Goal: Task Accomplishment & Management: Use online tool/utility

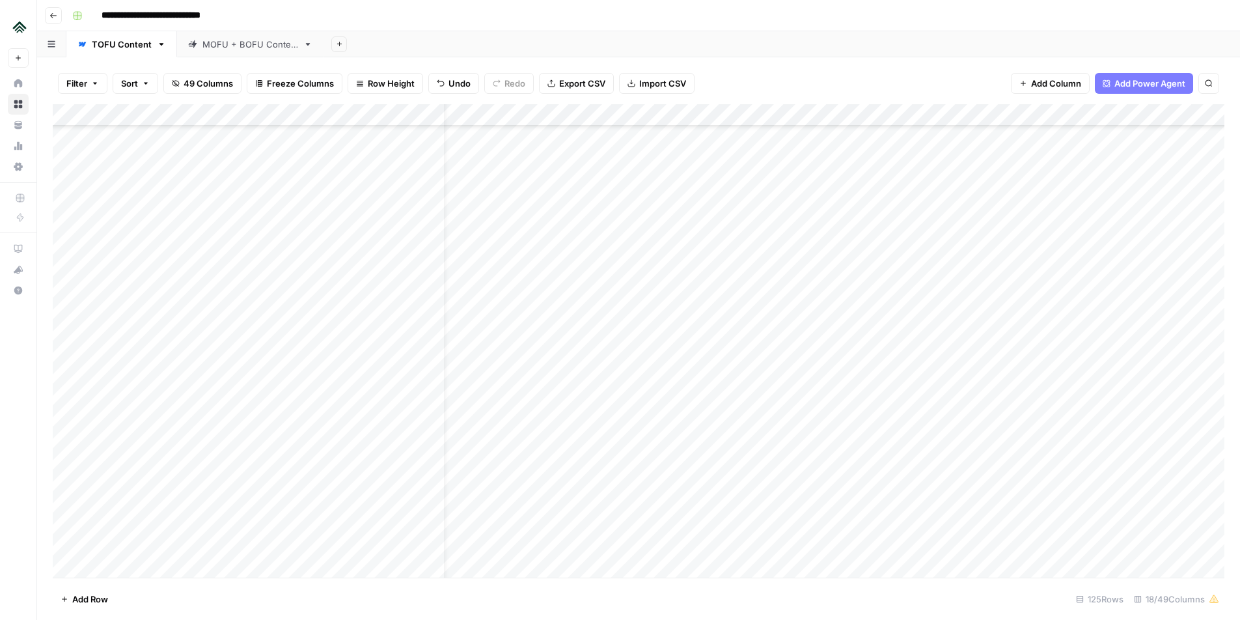
scroll to position [1616, 21]
click at [512, 313] on div "Add Column" at bounding box center [639, 340] width 1172 height 473
click at [531, 315] on textarea "**********" at bounding box center [545, 314] width 247 height 18
click at [844, 312] on div "Add Column" at bounding box center [639, 340] width 1172 height 473
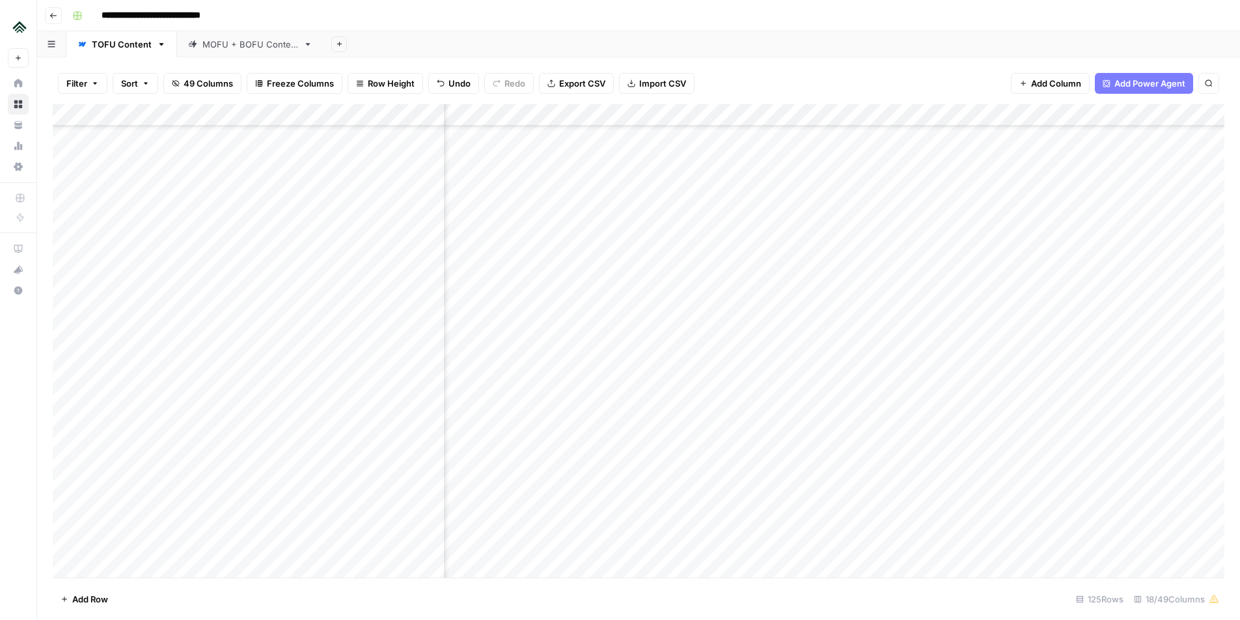
scroll to position [1616, 411]
click at [1019, 312] on div "Add Column" at bounding box center [639, 340] width 1172 height 473
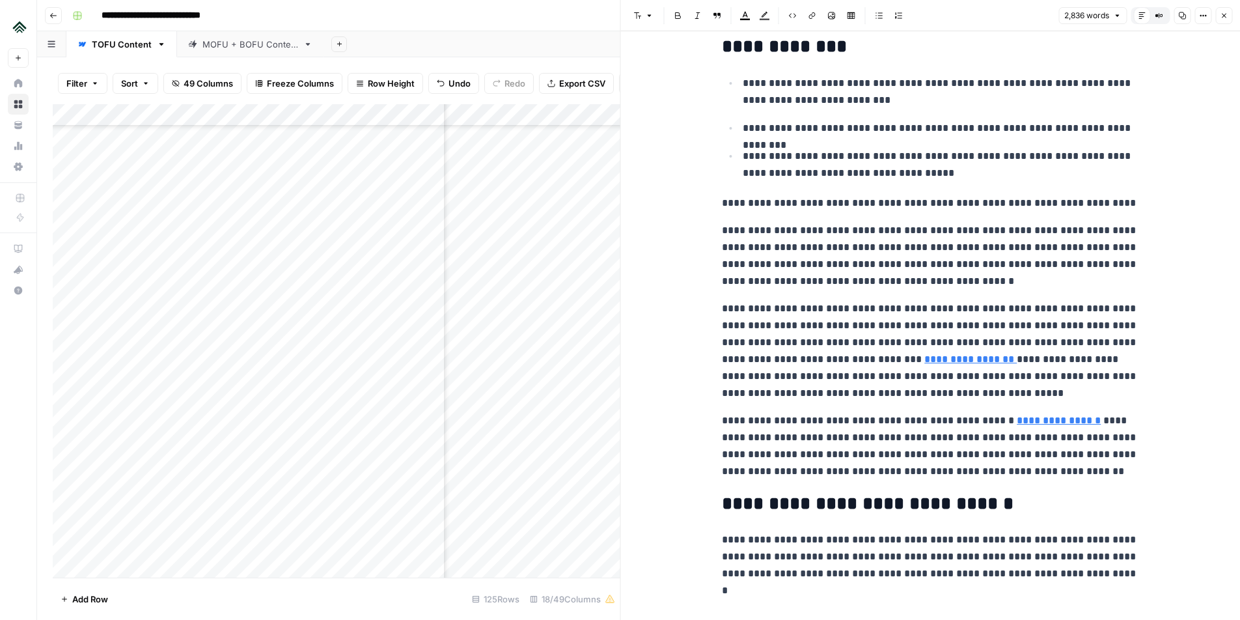
scroll to position [31, 0]
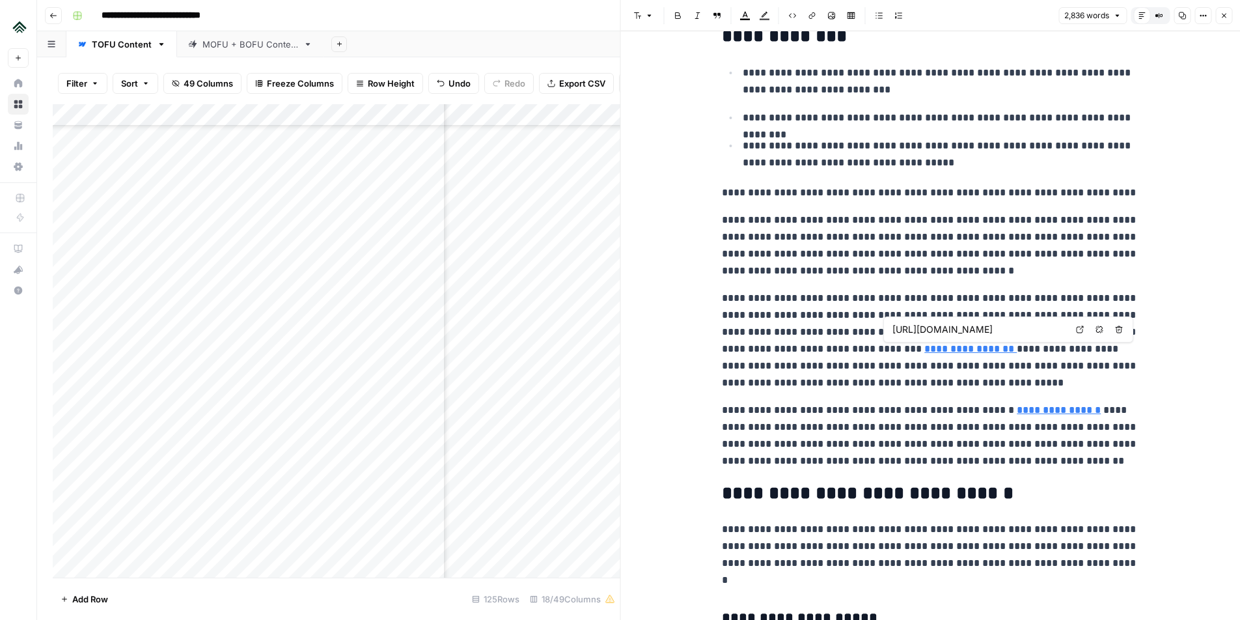
click at [959, 352] on link "**********" at bounding box center [970, 349] width 92 height 10
click at [969, 261] on p "**********" at bounding box center [930, 246] width 417 height 68
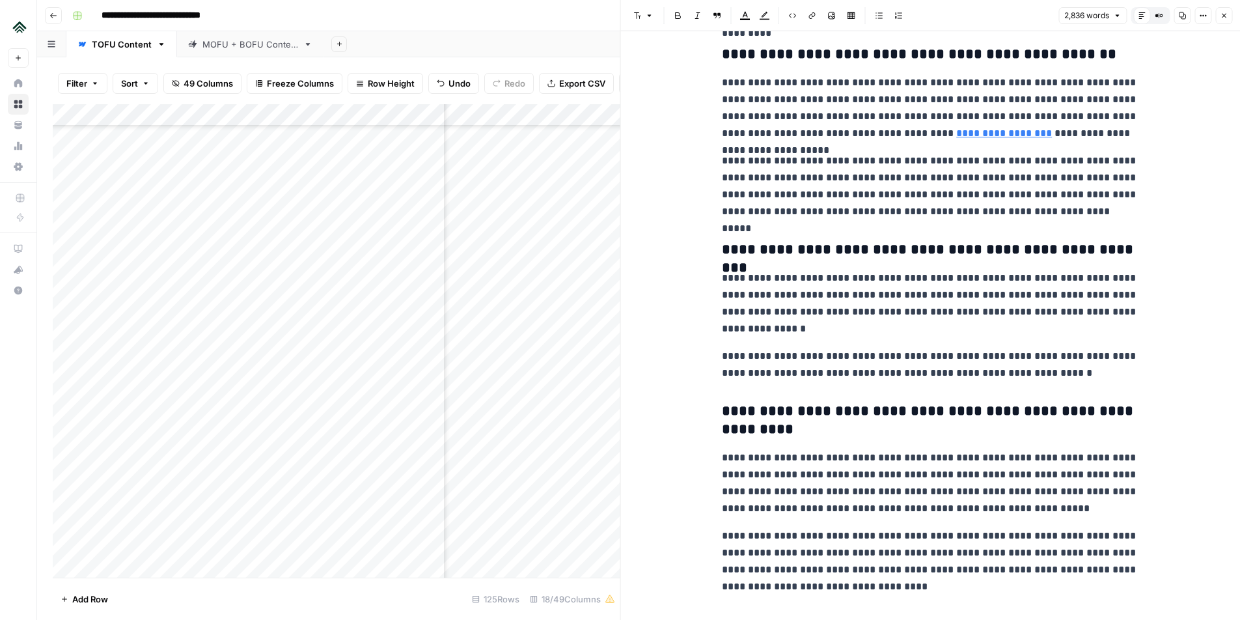
scroll to position [6014, 0]
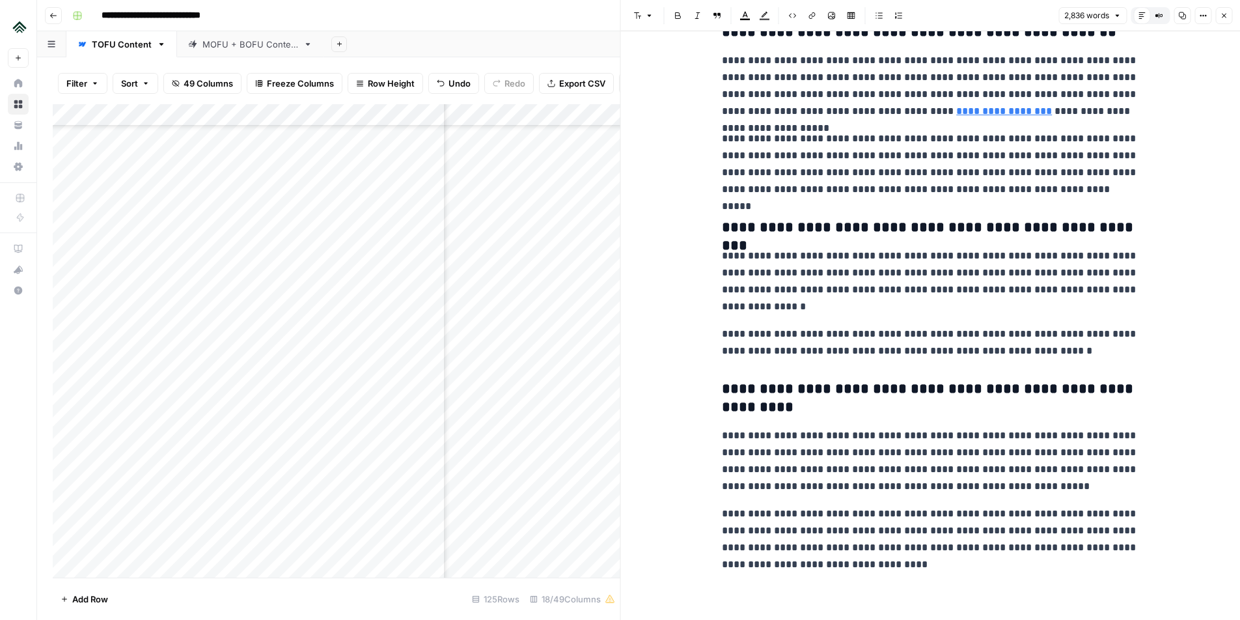
click at [1222, 19] on icon "button" at bounding box center [1224, 16] width 8 height 8
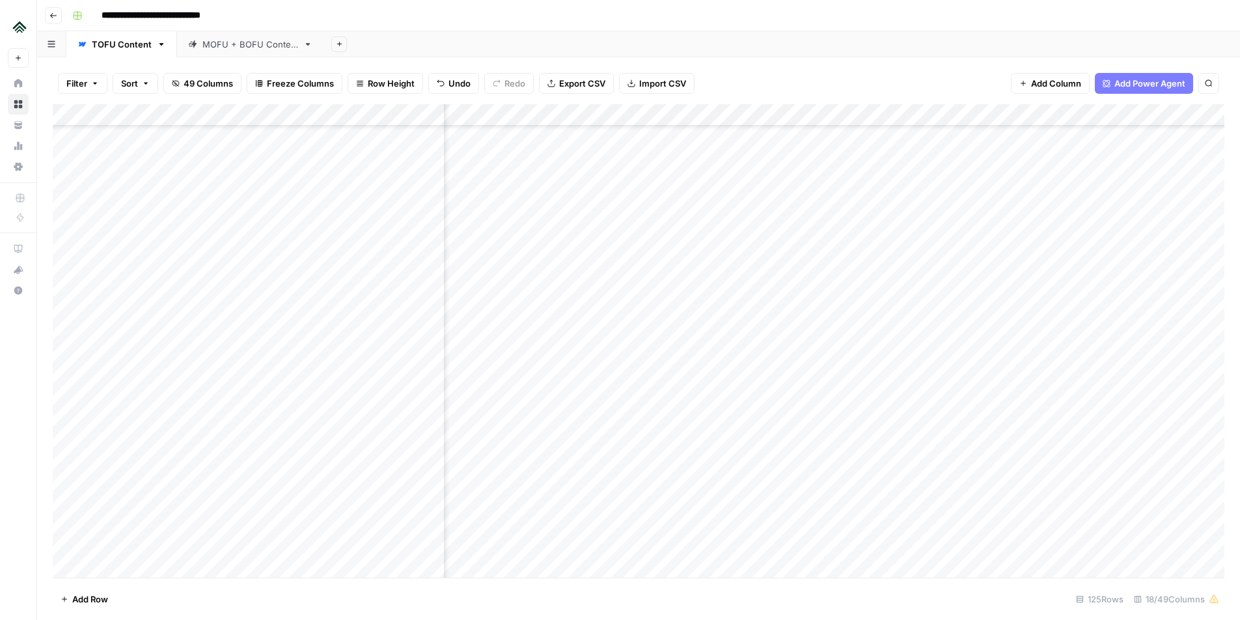
scroll to position [1616, 474]
click at [954, 359] on div "Add Column" at bounding box center [639, 340] width 1172 height 473
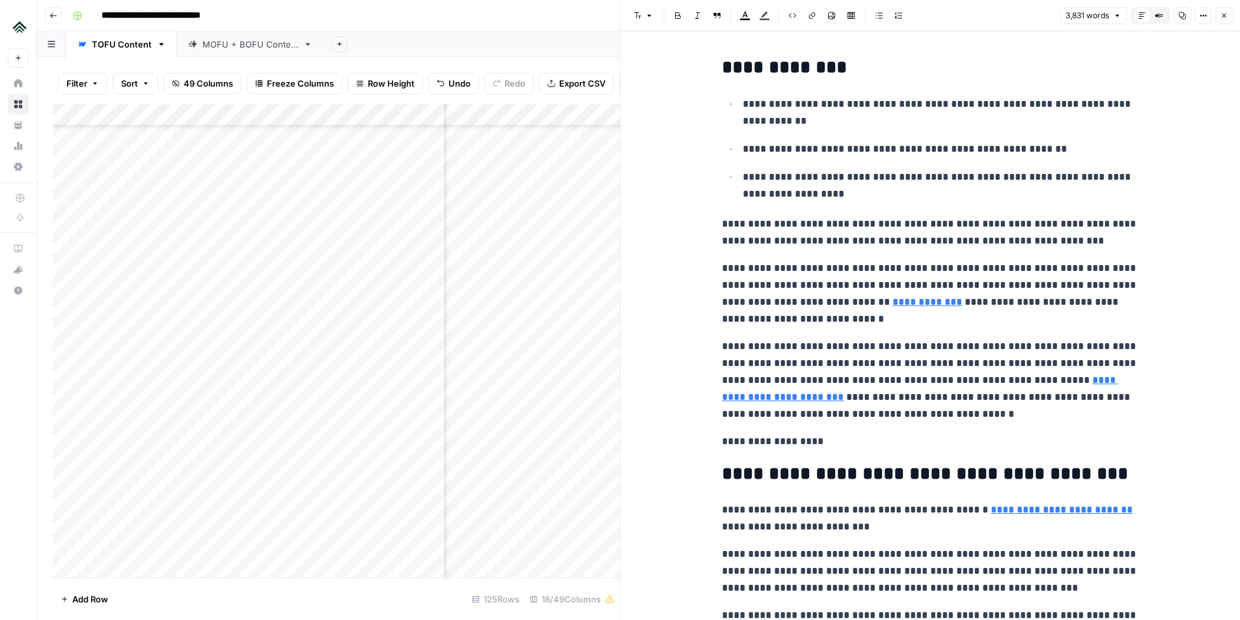
click at [1234, 16] on header "Font style Bold Italic Block quote Text color Highlight color Code block Link I…" at bounding box center [931, 15] width 620 height 31
click at [1227, 16] on icon "button" at bounding box center [1224, 16] width 8 height 8
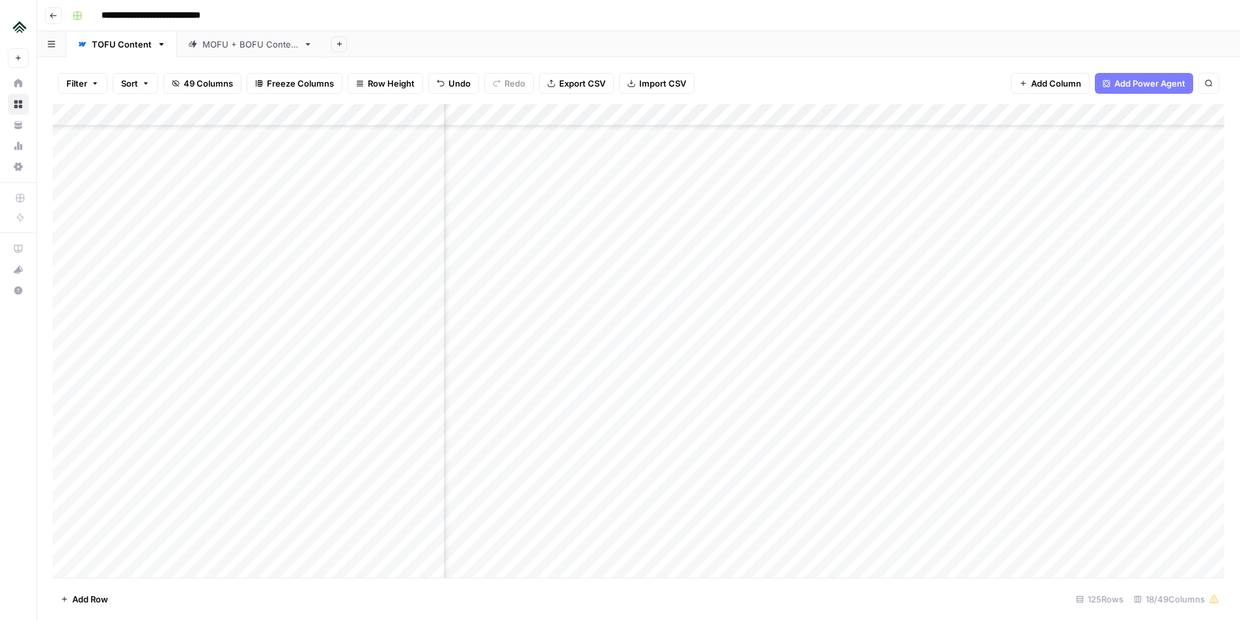
click at [199, 296] on div "Add Column" at bounding box center [639, 340] width 1172 height 473
click at [202, 313] on div "Add Column" at bounding box center [639, 340] width 1172 height 473
click at [212, 377] on div "Add Column" at bounding box center [639, 340] width 1172 height 473
click at [953, 380] on div "Add Column" at bounding box center [639, 340] width 1172 height 473
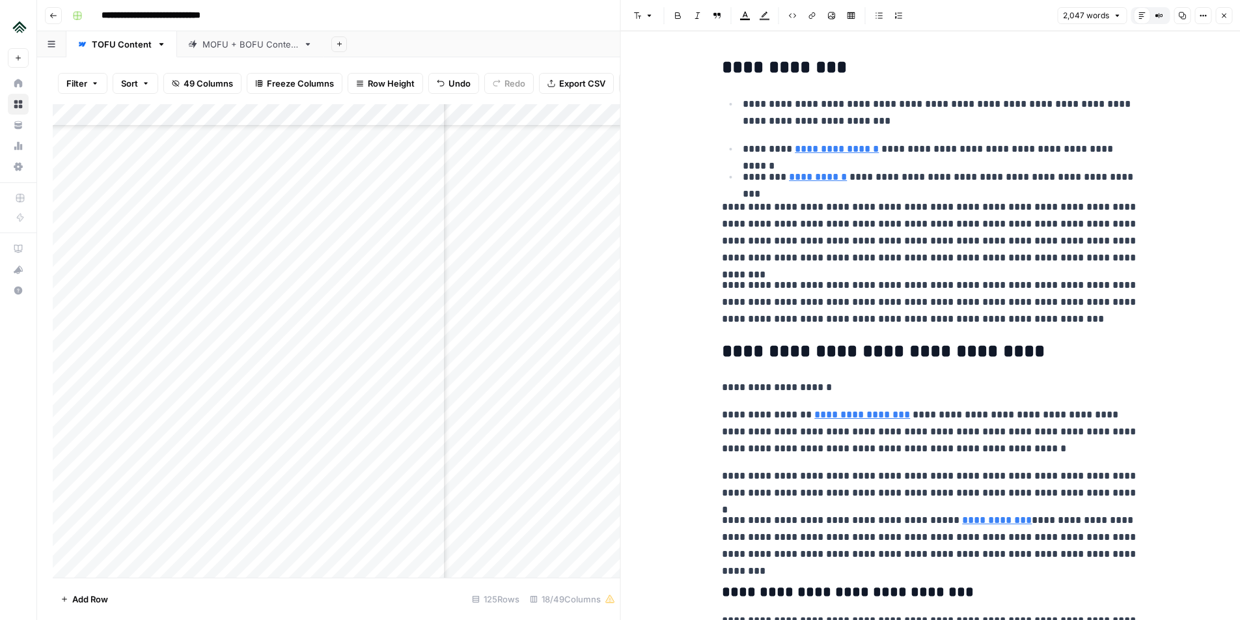
click at [1220, 14] on icon "button" at bounding box center [1224, 16] width 8 height 8
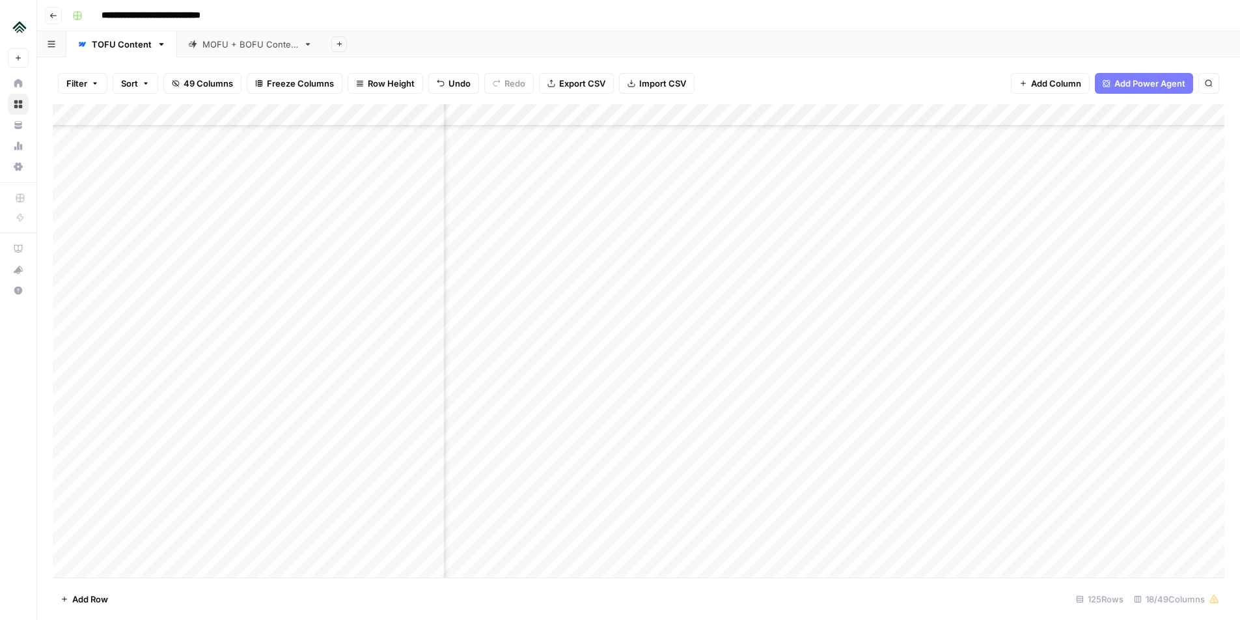
scroll to position [1377, 374]
click at [1008, 20] on div "**********" at bounding box center [647, 15] width 1160 height 21
